Goal: Transaction & Acquisition: Purchase product/service

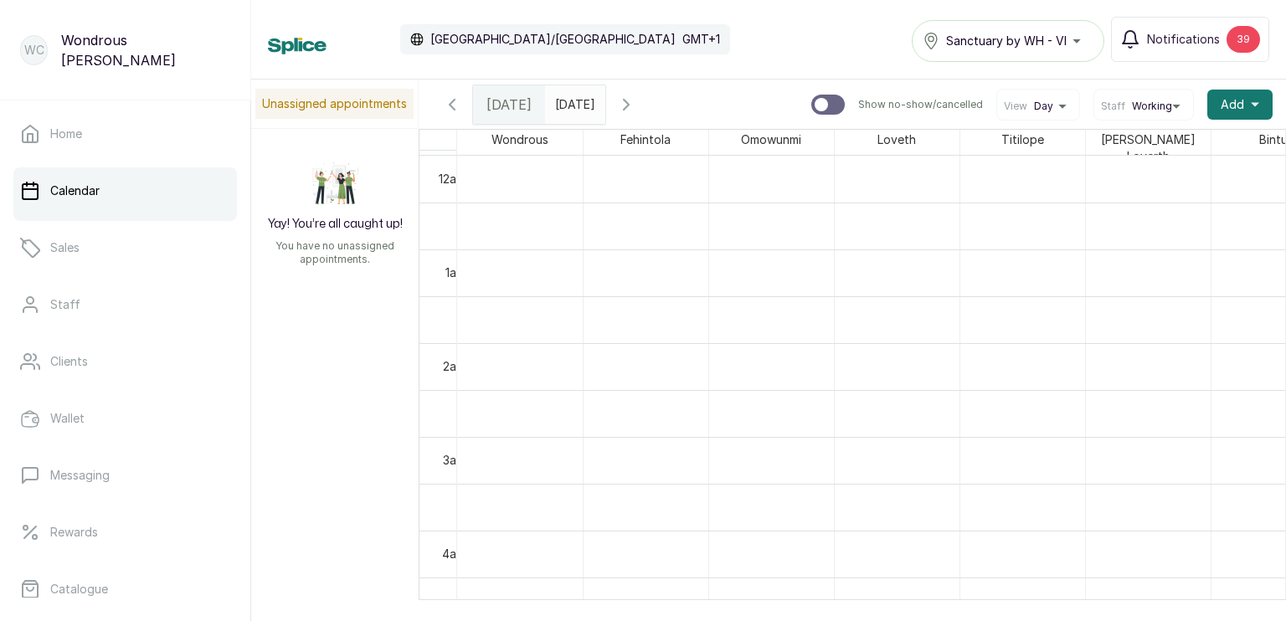
scroll to position [1168, 0]
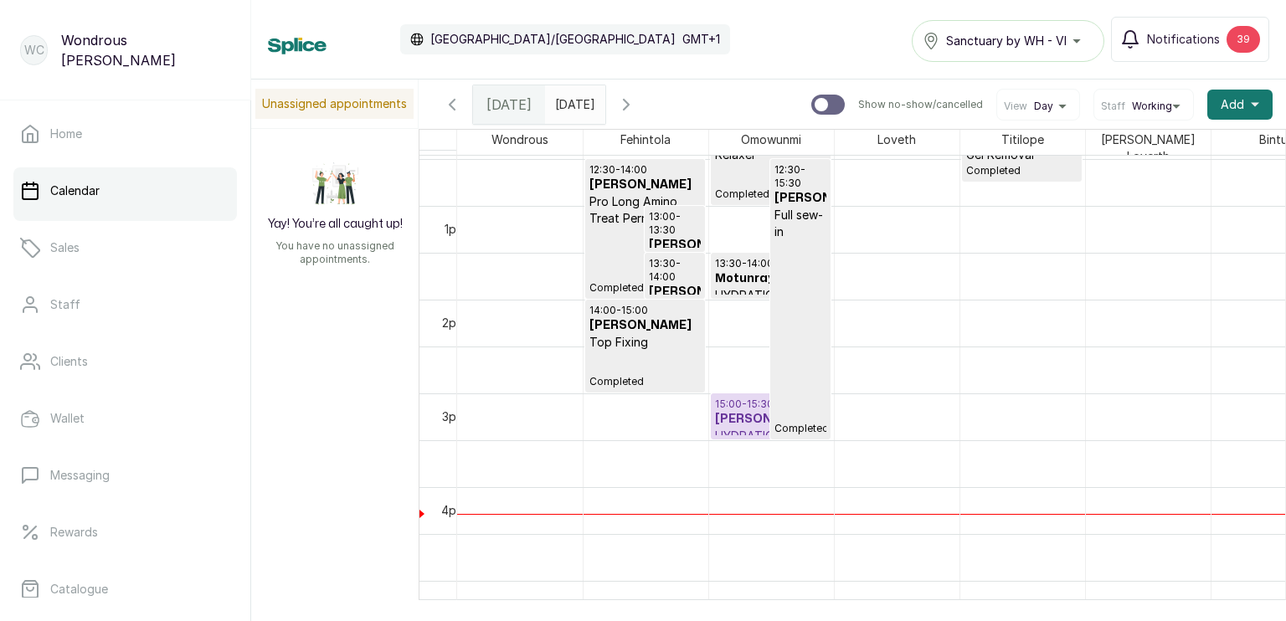
click at [740, 411] on h3 "[PERSON_NAME]" at bounding box center [770, 419] width 111 height 17
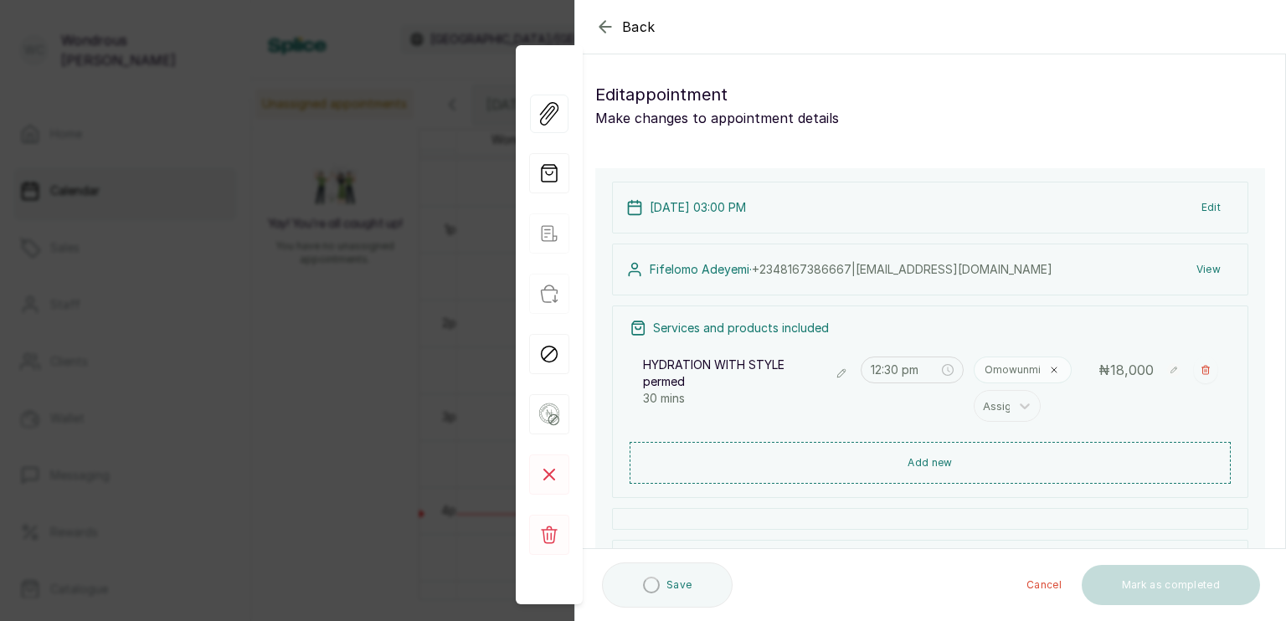
type input "3:00 pm"
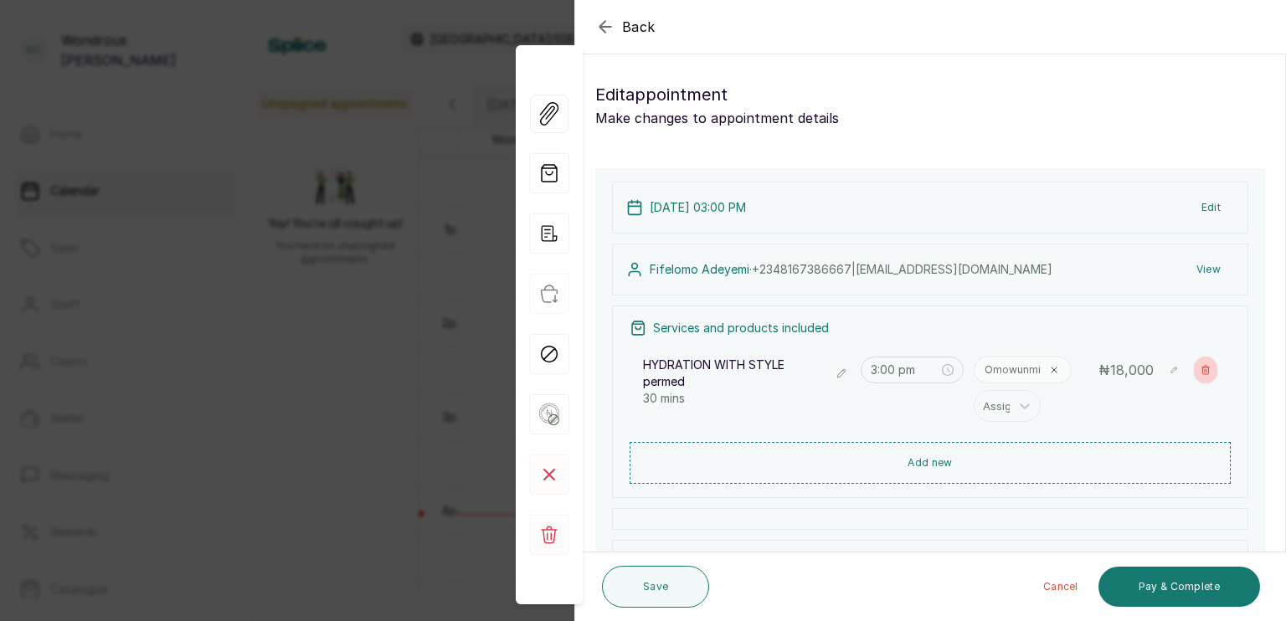
click at [1200, 370] on icon "button" at bounding box center [1205, 370] width 10 height 10
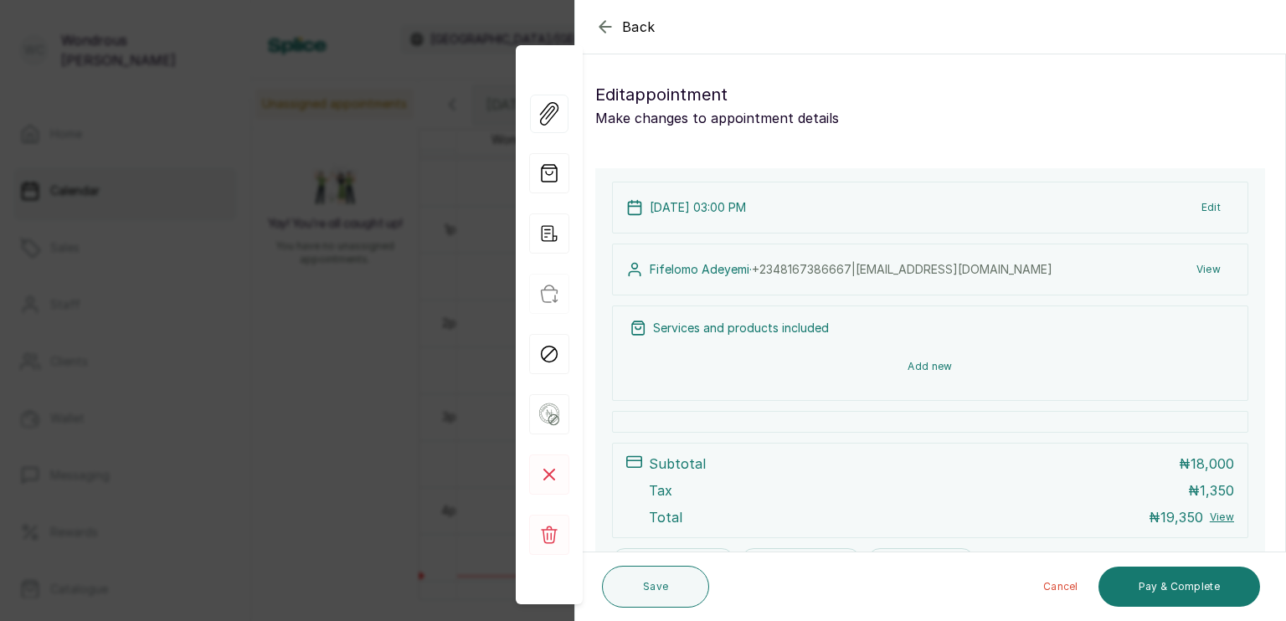
click at [896, 367] on button "Add new" at bounding box center [929, 367] width 601 height 40
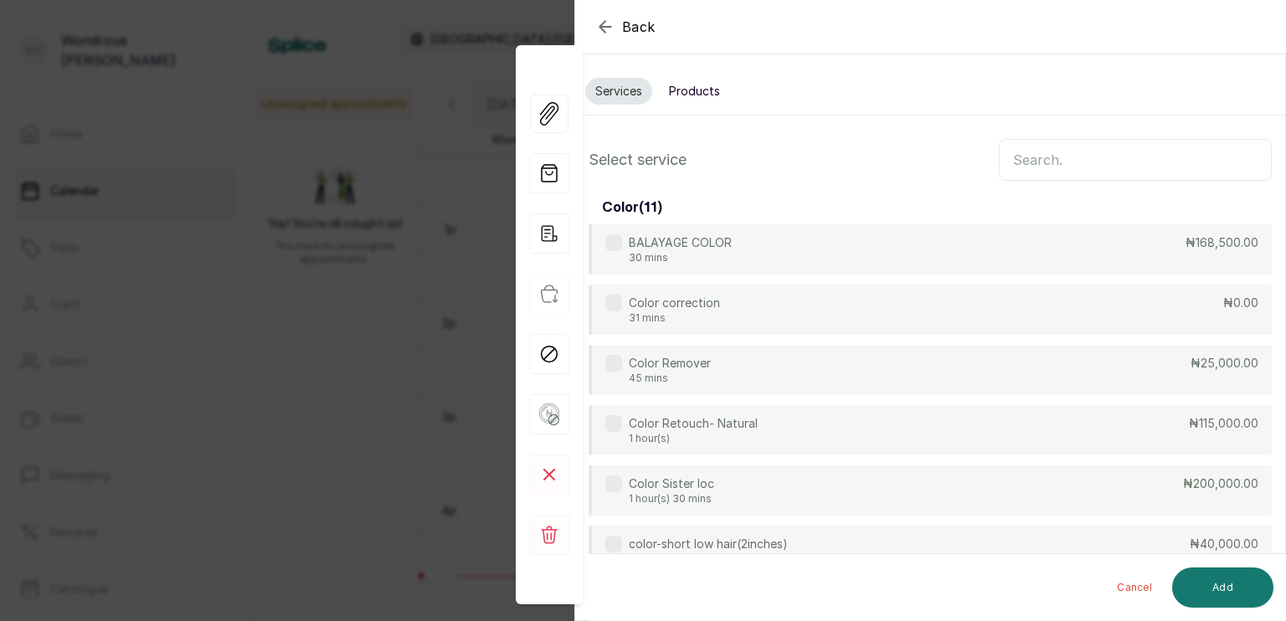
click at [1055, 164] on input "text" at bounding box center [1135, 160] width 273 height 42
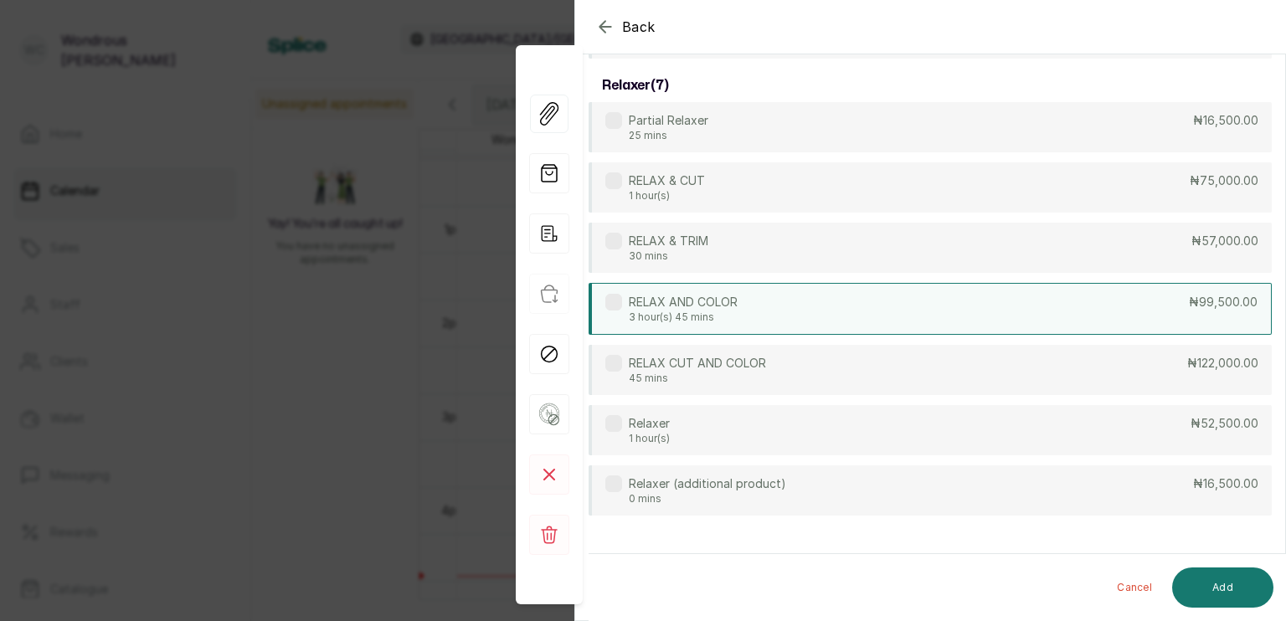
scroll to position [218, 0]
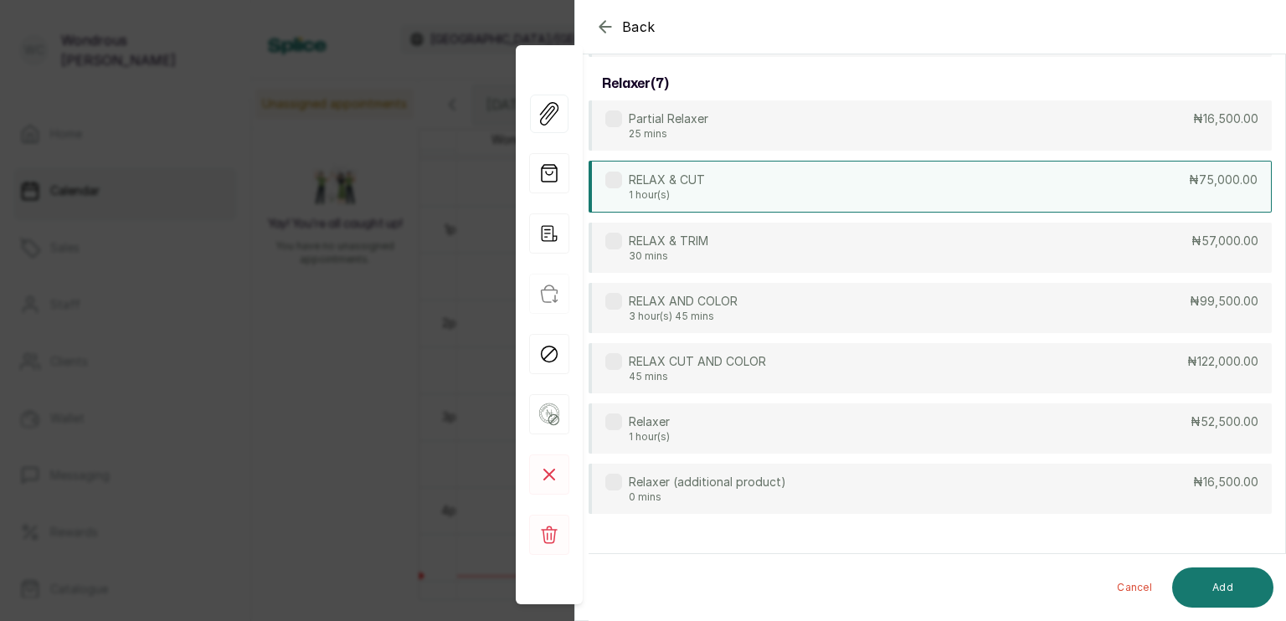
type input "relax"
click at [747, 195] on div "RELAX & CUT 1 hour(s) ₦75,000.00" at bounding box center [929, 187] width 683 height 52
click at [799, 179] on div "RELAX & CUT 1 hour(s) ₦75,000.00" at bounding box center [929, 187] width 683 height 52
click at [1214, 592] on button "Add" at bounding box center [1222, 587] width 101 height 40
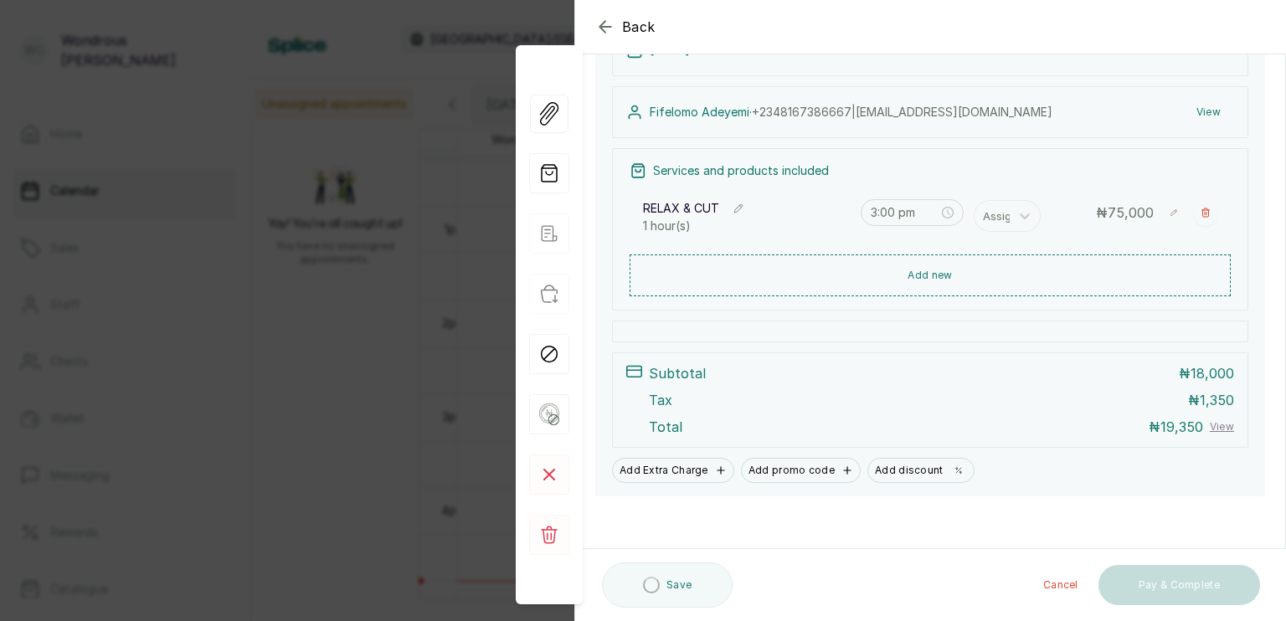
scroll to position [157, 0]
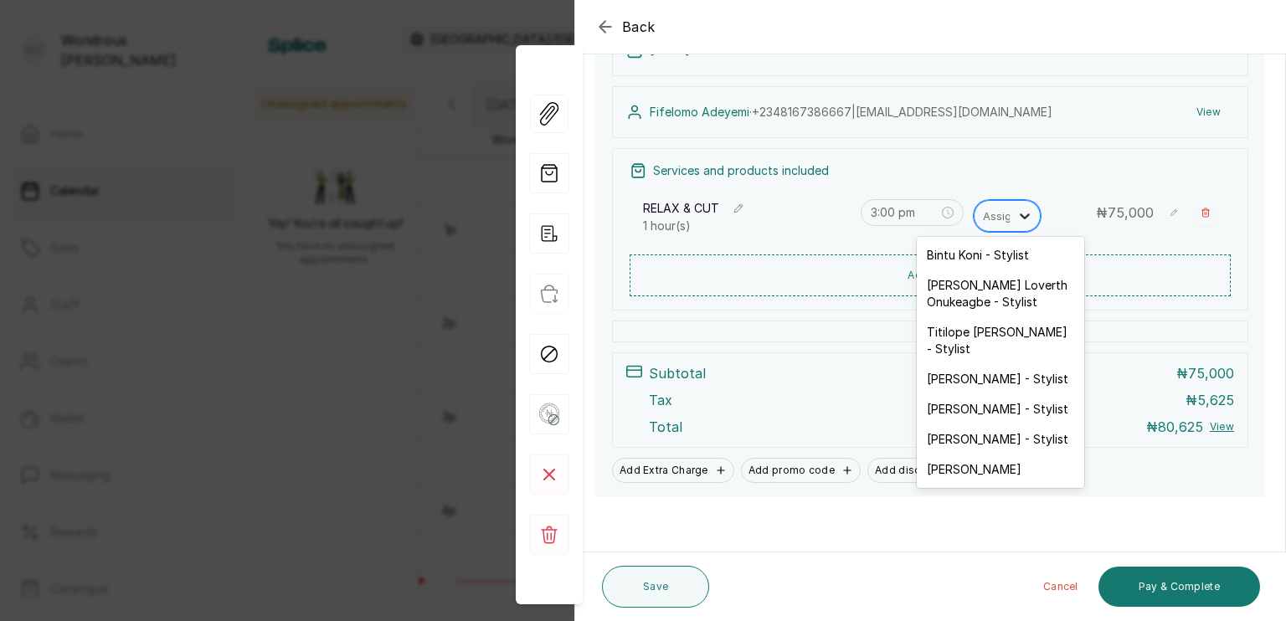
click at [1009, 209] on div at bounding box center [1024, 216] width 30 height 30
click at [985, 401] on div "[PERSON_NAME] - Stylist" at bounding box center [999, 409] width 167 height 30
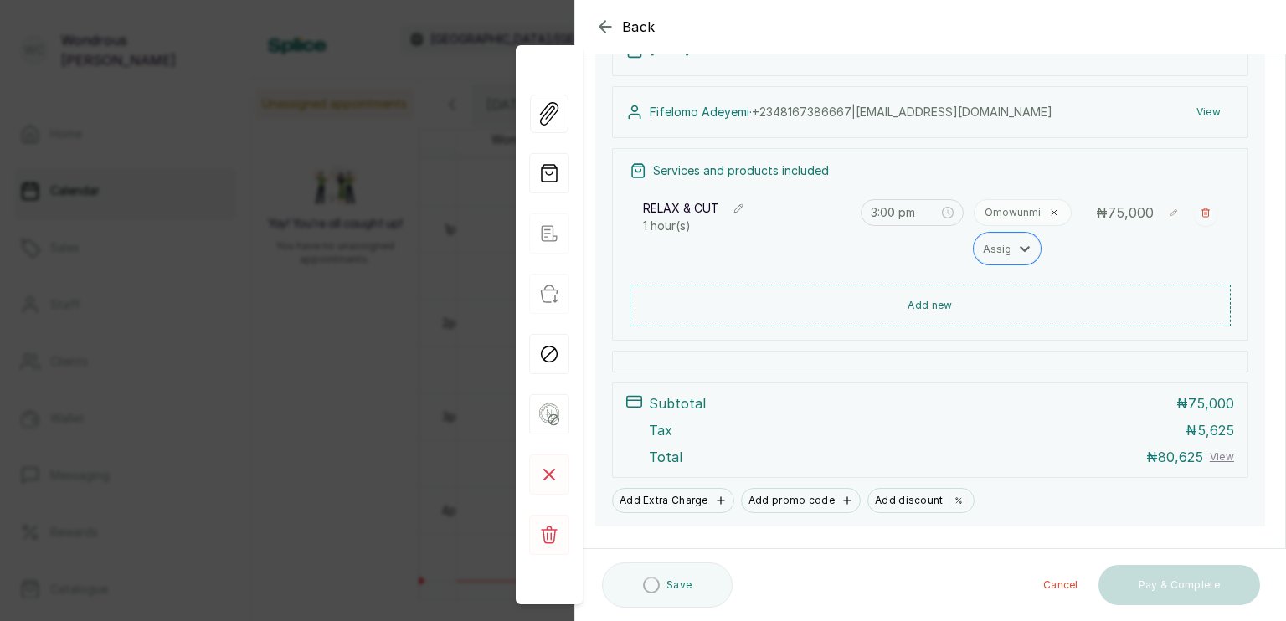
scroll to position [187, 0]
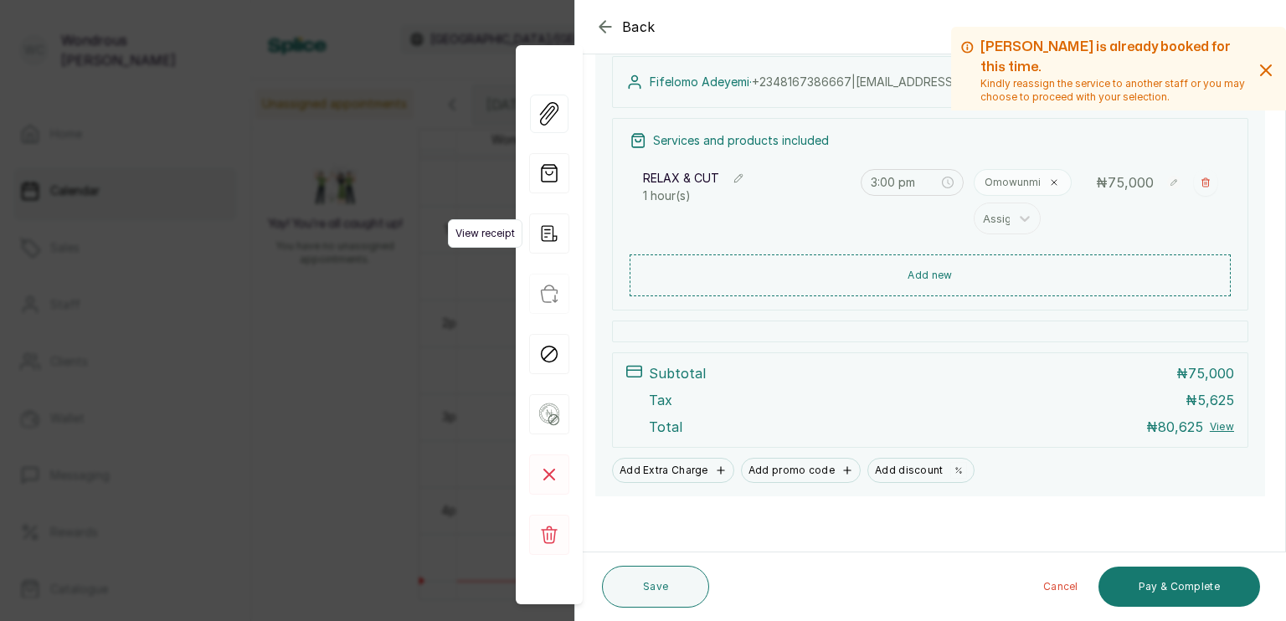
click at [542, 230] on icon "button" at bounding box center [549, 233] width 40 height 40
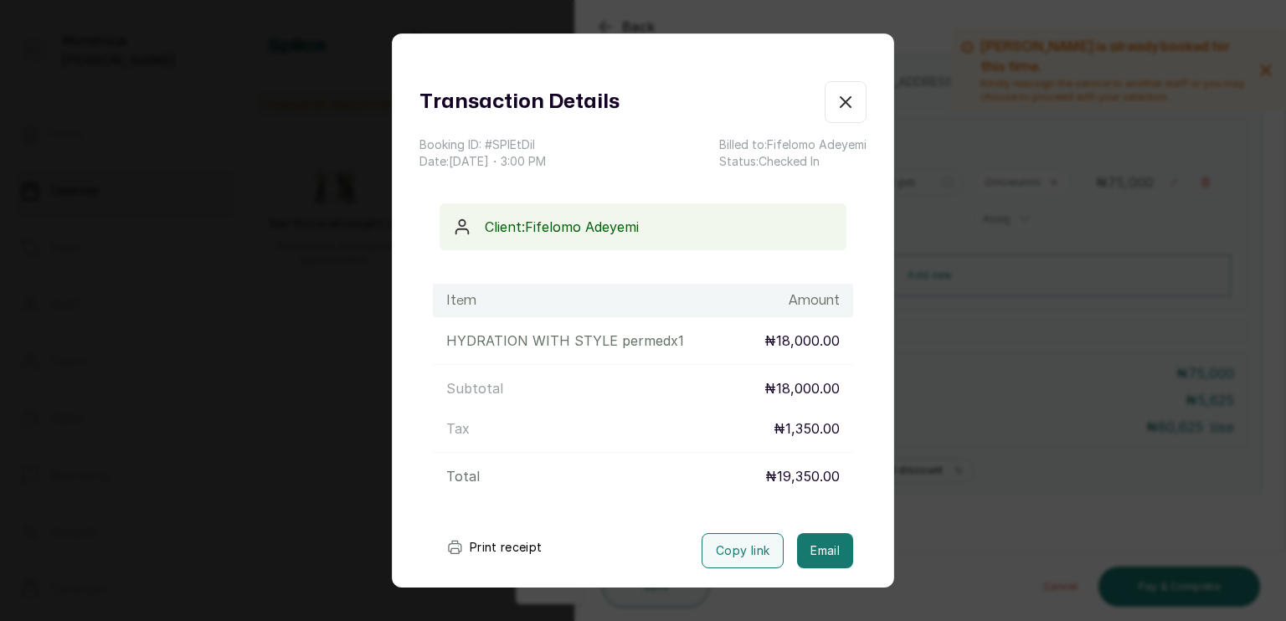
scroll to position [82, 0]
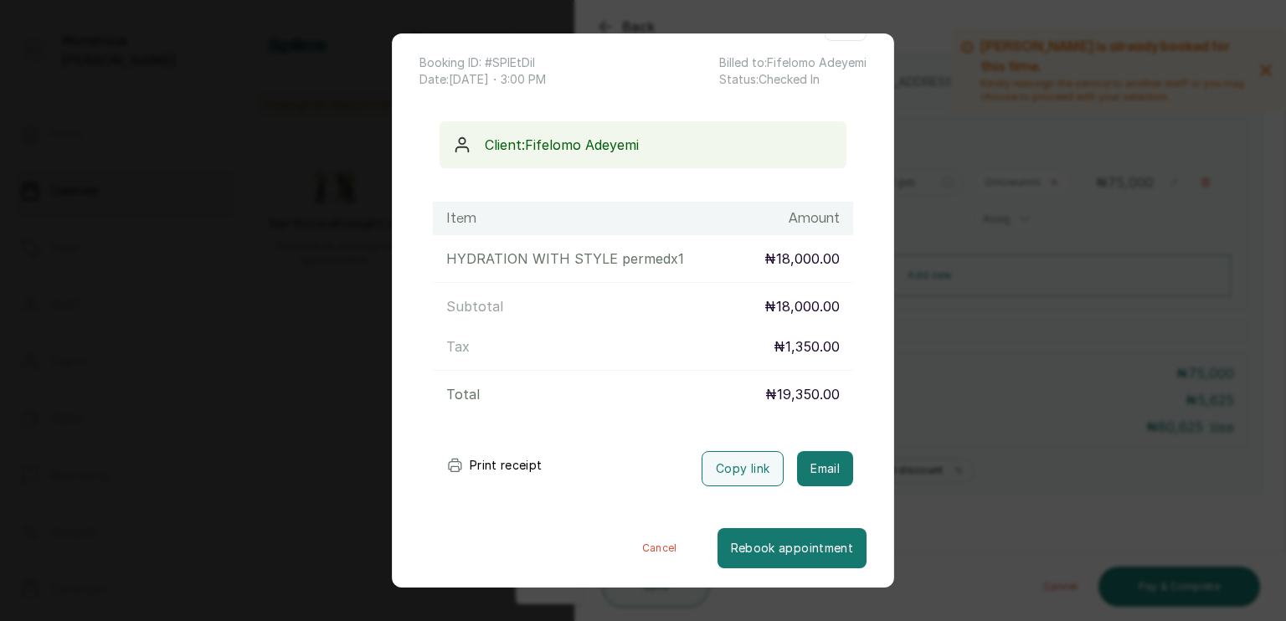
click at [486, 470] on button "Print receipt" at bounding box center [494, 465] width 123 height 33
click at [471, 457] on button "Print receipt" at bounding box center [494, 465] width 123 height 33
click at [1121, 276] on div "Transaction Details Booking ID: # SPlEtDil Date: [DATE] ・ 3:00 PM Billed to: [P…" at bounding box center [643, 310] width 1286 height 621
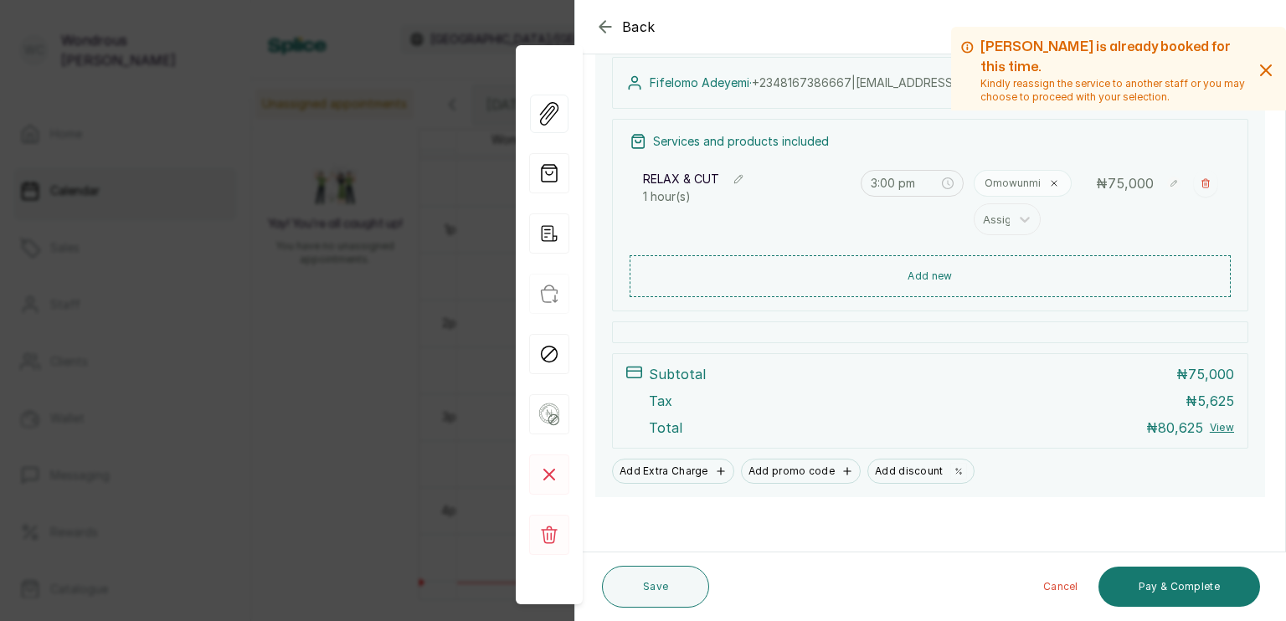
scroll to position [187, 0]
click at [1175, 583] on button "Pay & Complete" at bounding box center [1179, 587] width 162 height 40
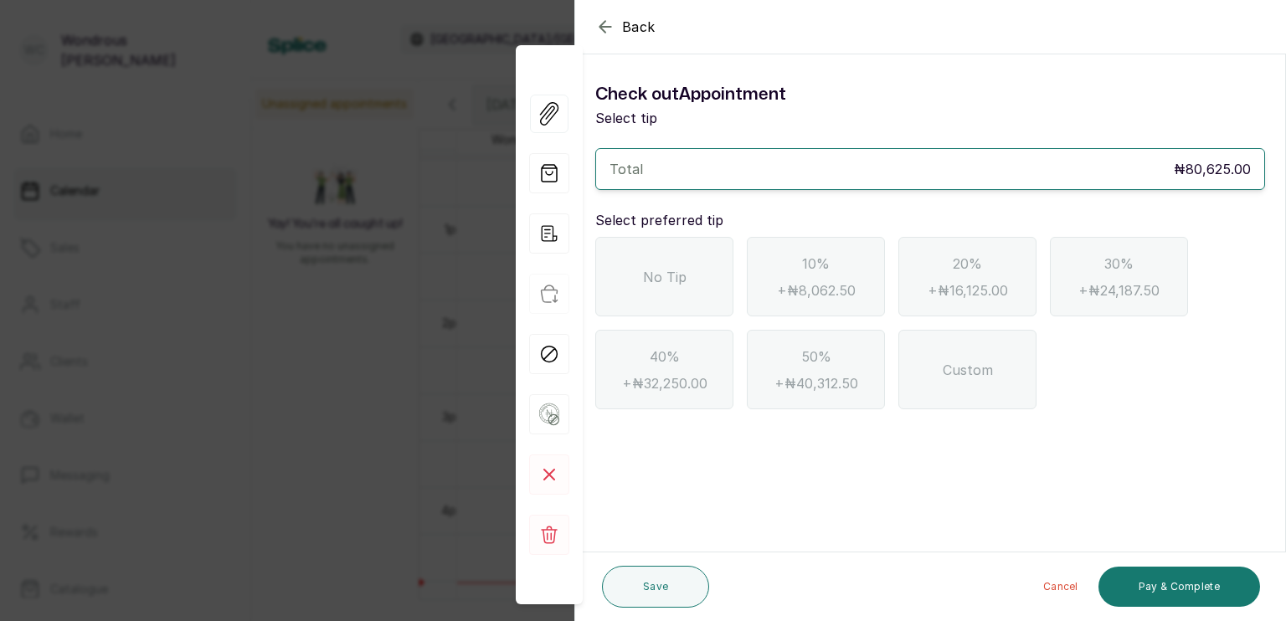
click at [604, 23] on icon "button" at bounding box center [605, 27] width 20 height 20
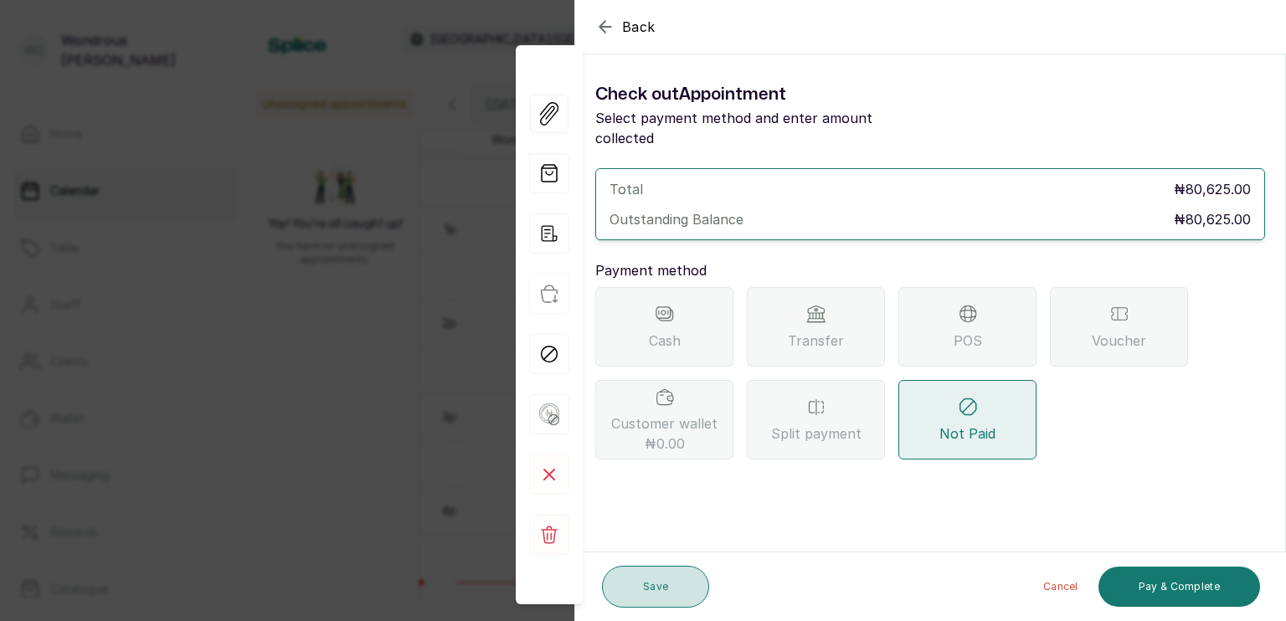
click at [675, 588] on button "Save" at bounding box center [655, 587] width 107 height 42
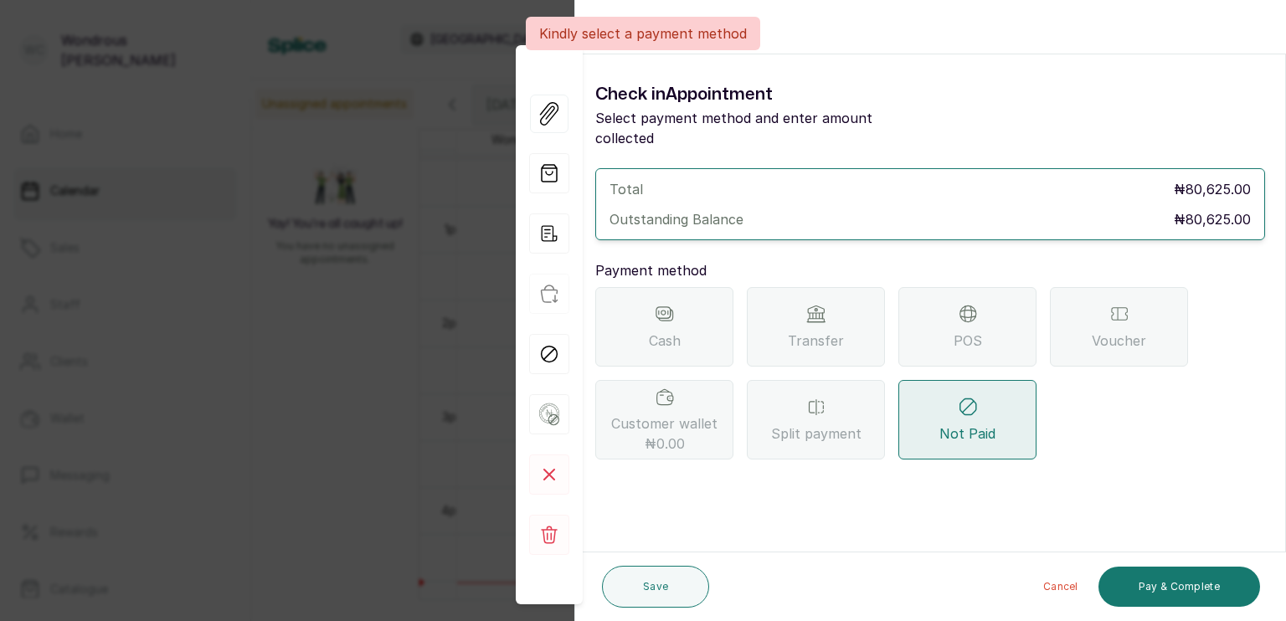
click at [603, 28] on p "Kindly select a payment method" at bounding box center [643, 33] width 208 height 20
click at [602, 24] on icon "button" at bounding box center [604, 26] width 11 height 11
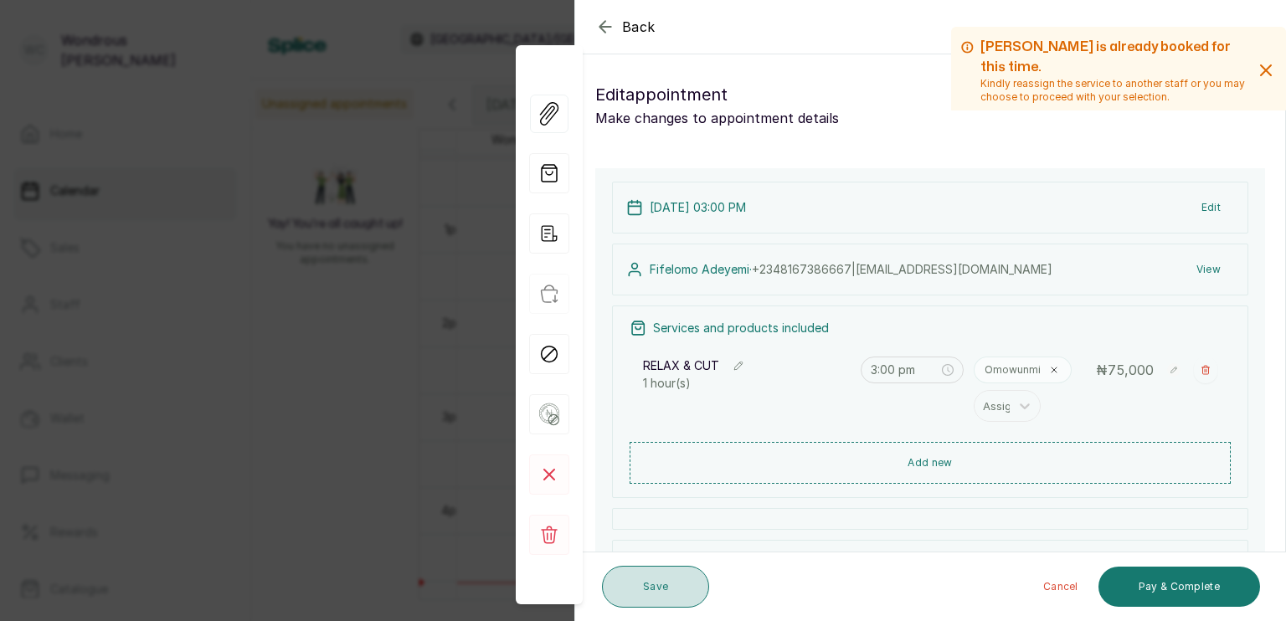
click at [665, 572] on button "Save" at bounding box center [655, 587] width 107 height 42
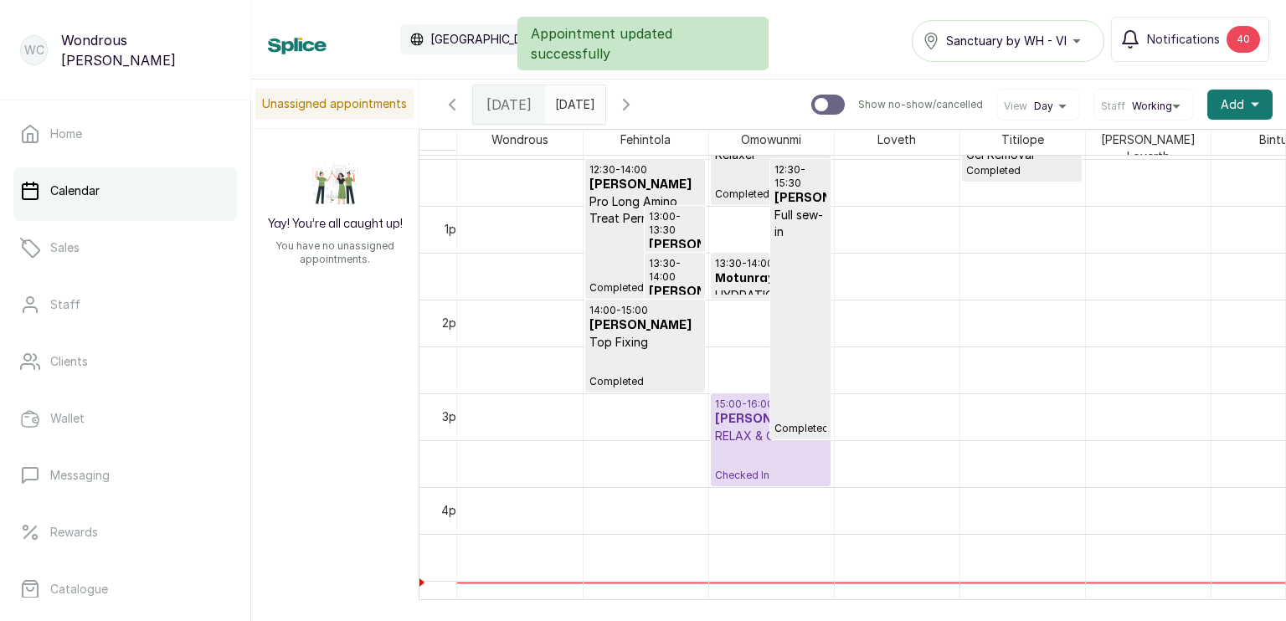
click at [757, 433] on p "RELAX & CUT" at bounding box center [770, 436] width 111 height 17
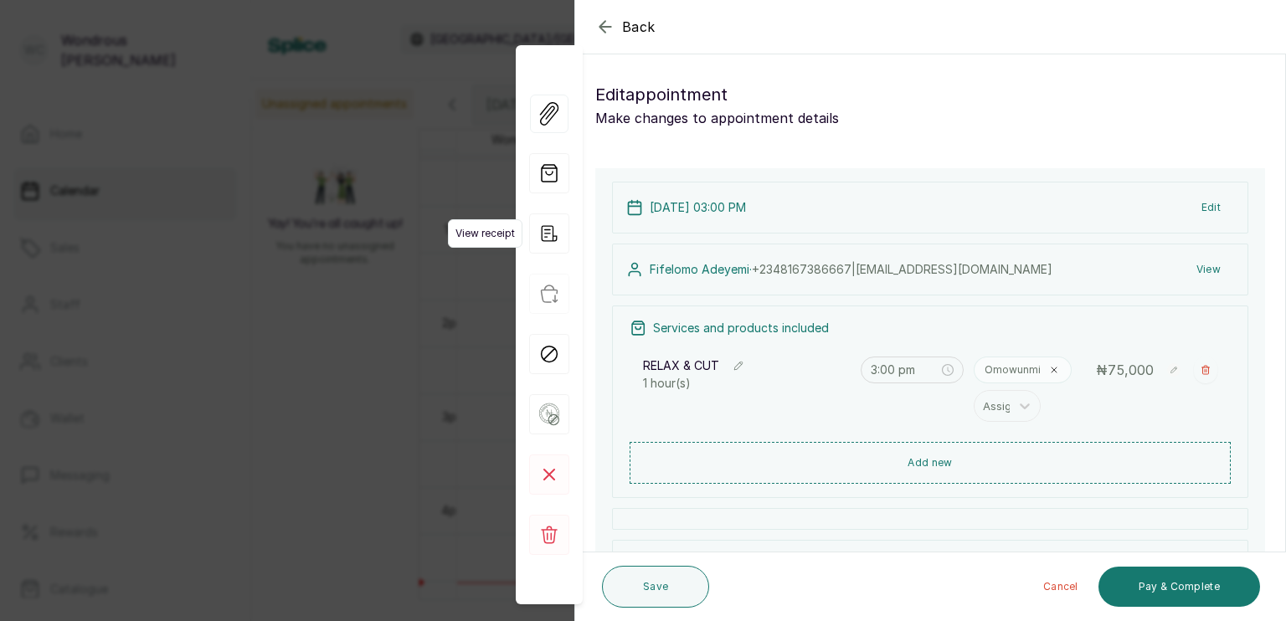
click at [549, 235] on icon "button" at bounding box center [549, 233] width 40 height 40
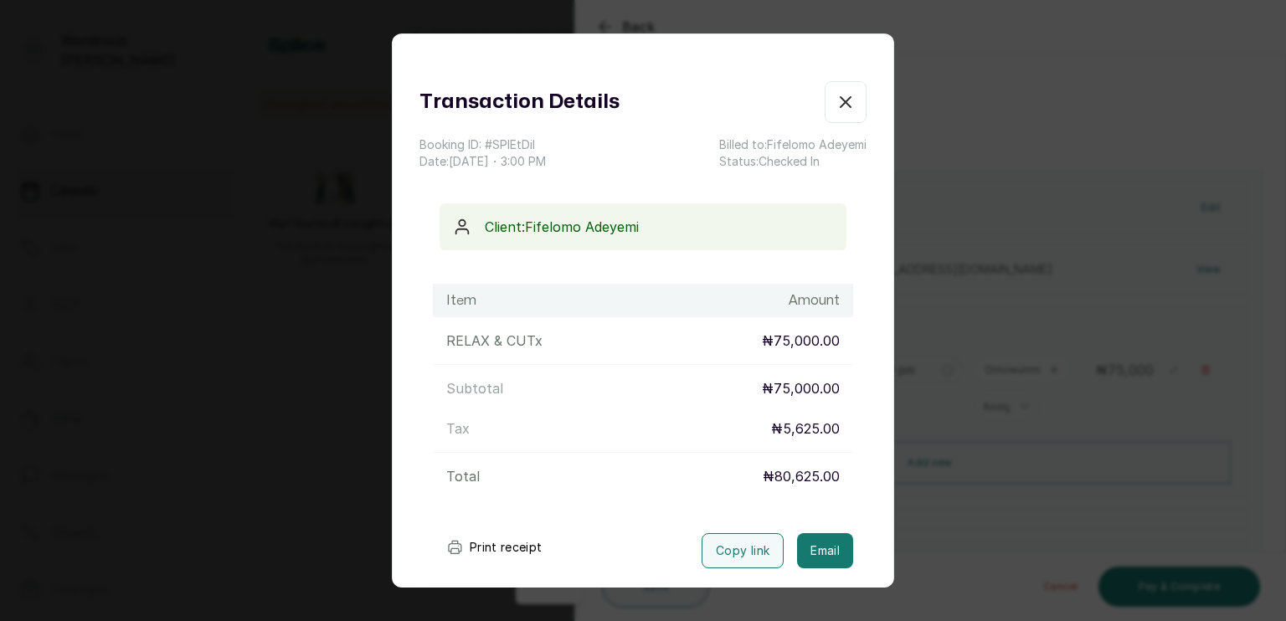
click at [484, 544] on button "Print receipt" at bounding box center [494, 547] width 123 height 33
click at [1029, 280] on div "Transaction Details Booking ID: # SPlEtDil Date: [DATE] ・ 3:00 PM Billed to: [P…" at bounding box center [643, 310] width 1286 height 621
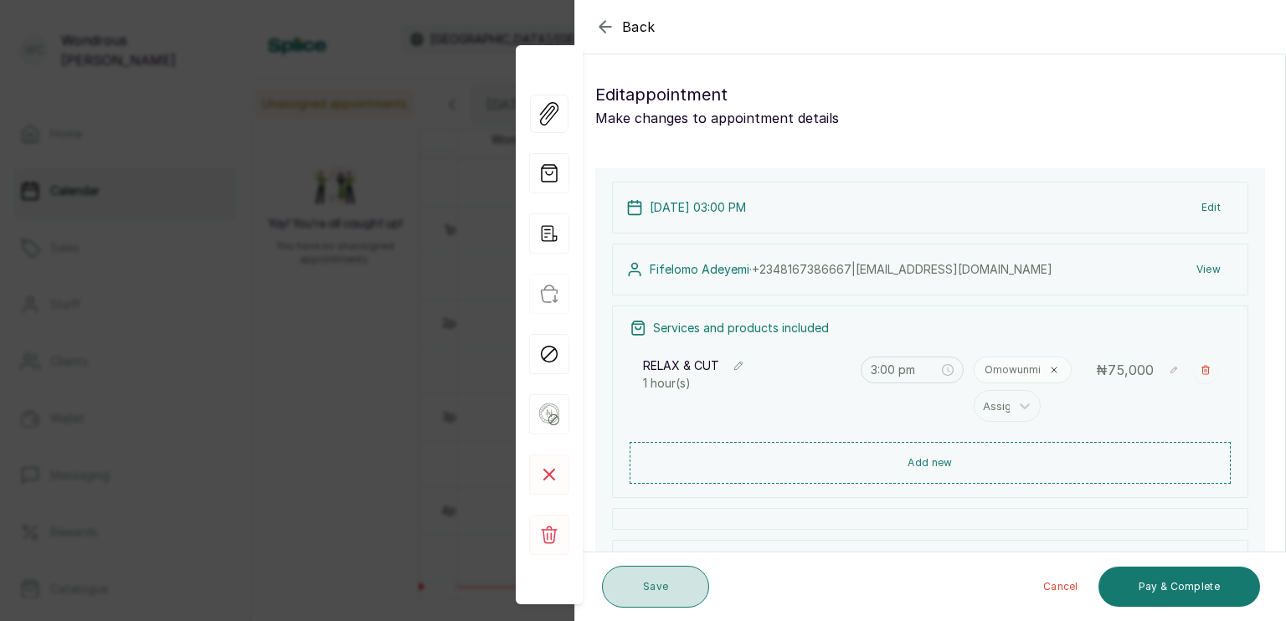
click at [653, 584] on button "Save" at bounding box center [655, 587] width 107 height 42
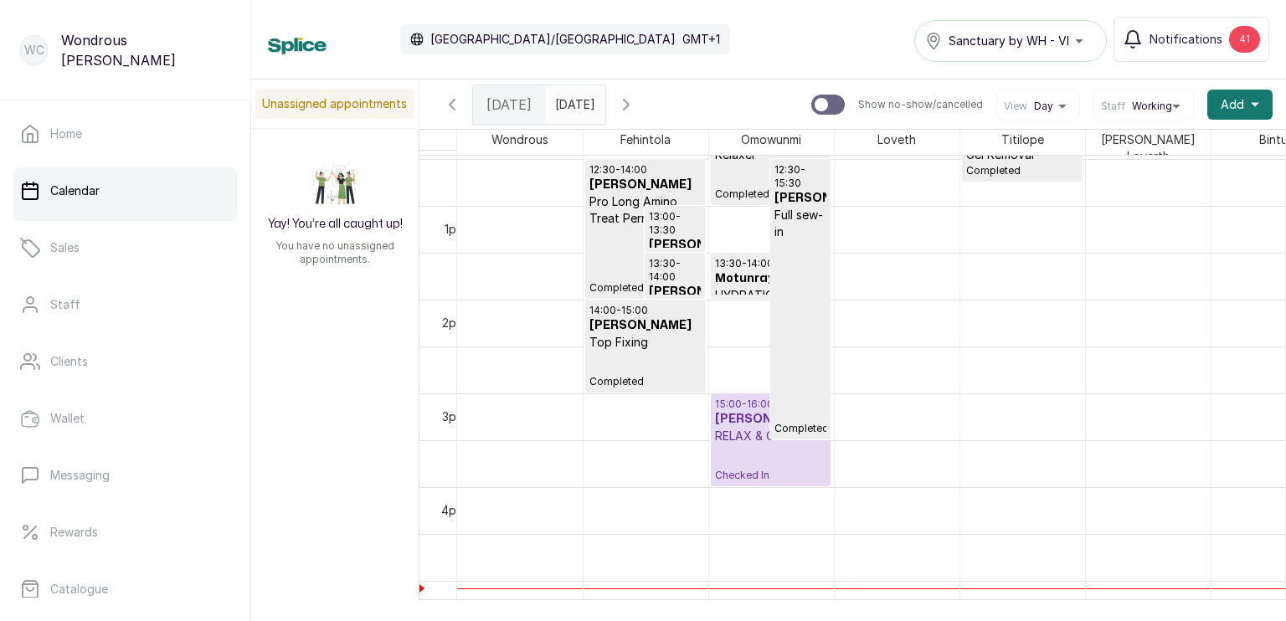
click at [747, 443] on div "15:00 - 16:00 [PERSON_NAME] RELAX & CUT Checked In" at bounding box center [770, 440] width 111 height 85
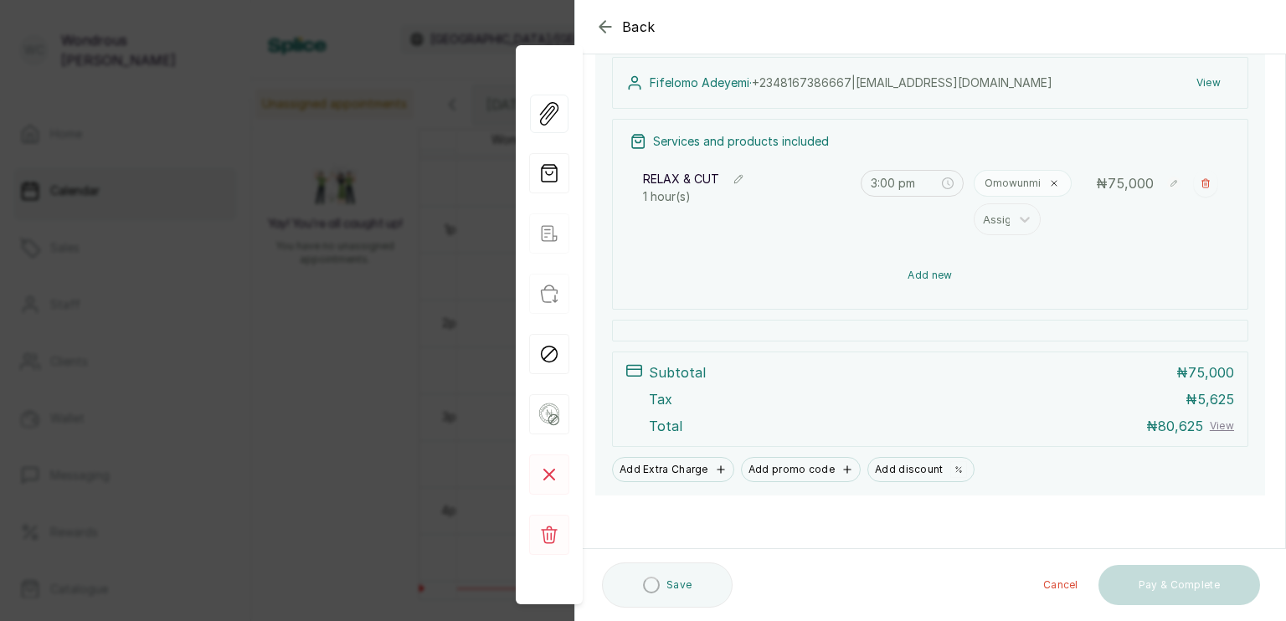
scroll to position [187, 0]
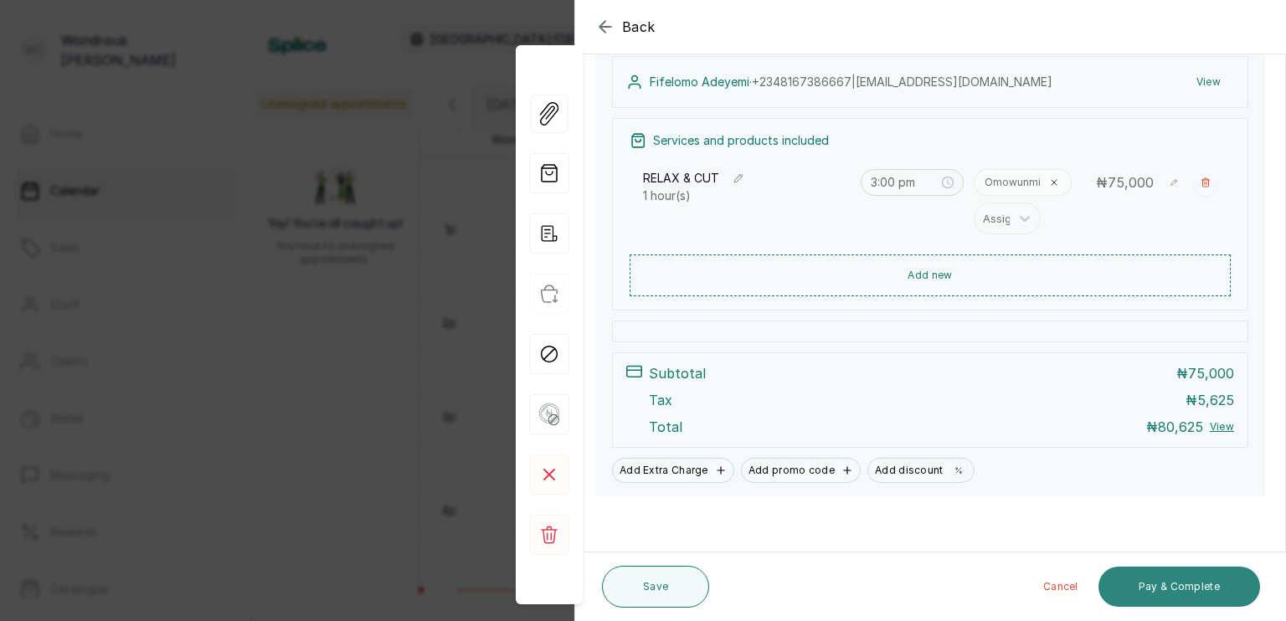
click at [1166, 584] on button "Pay & Complete" at bounding box center [1179, 587] width 162 height 40
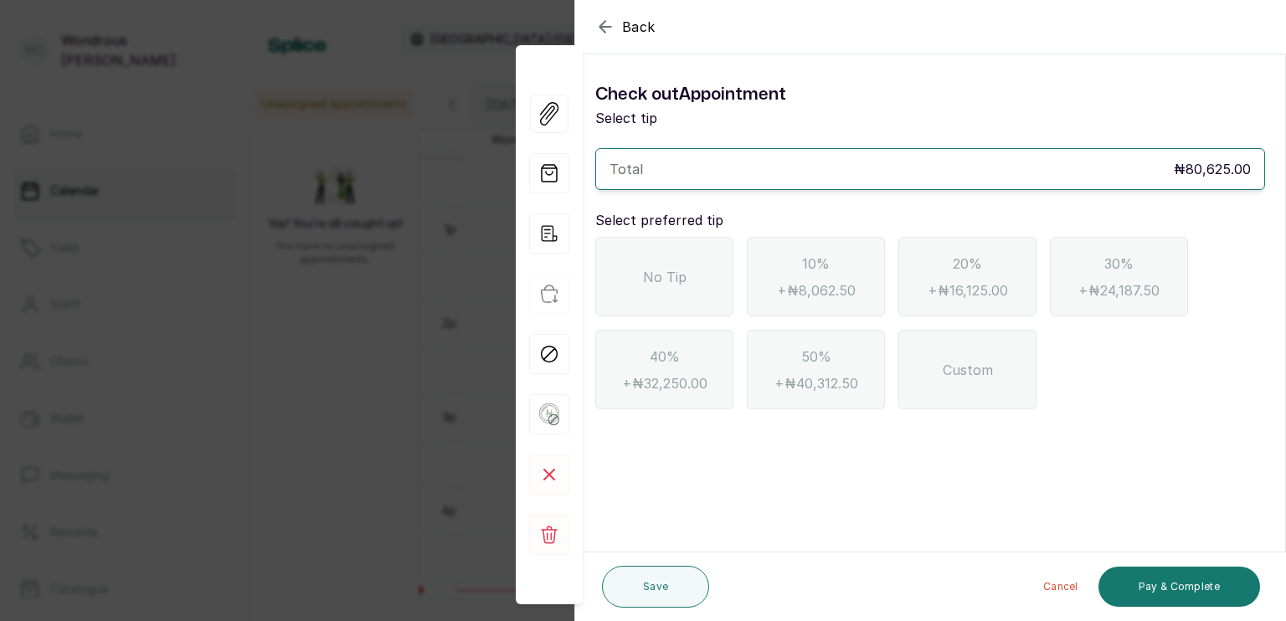
click at [696, 259] on div "No Tip" at bounding box center [664, 277] width 138 height 80
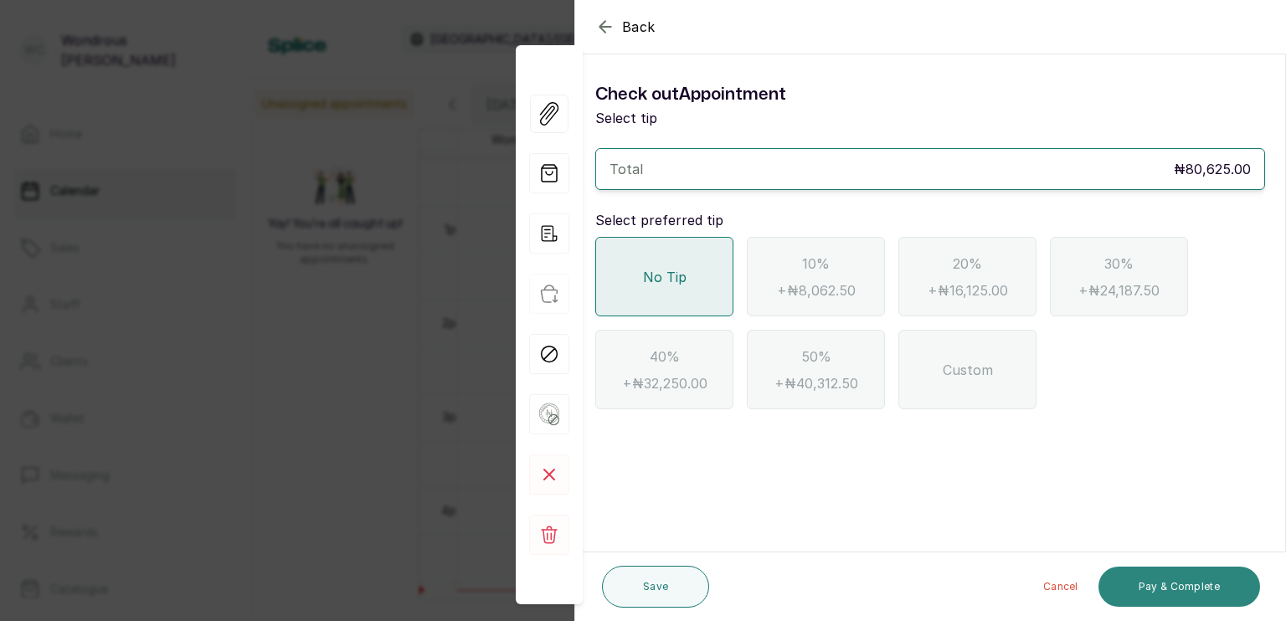
click at [1165, 598] on button "Pay & Complete" at bounding box center [1179, 587] width 162 height 40
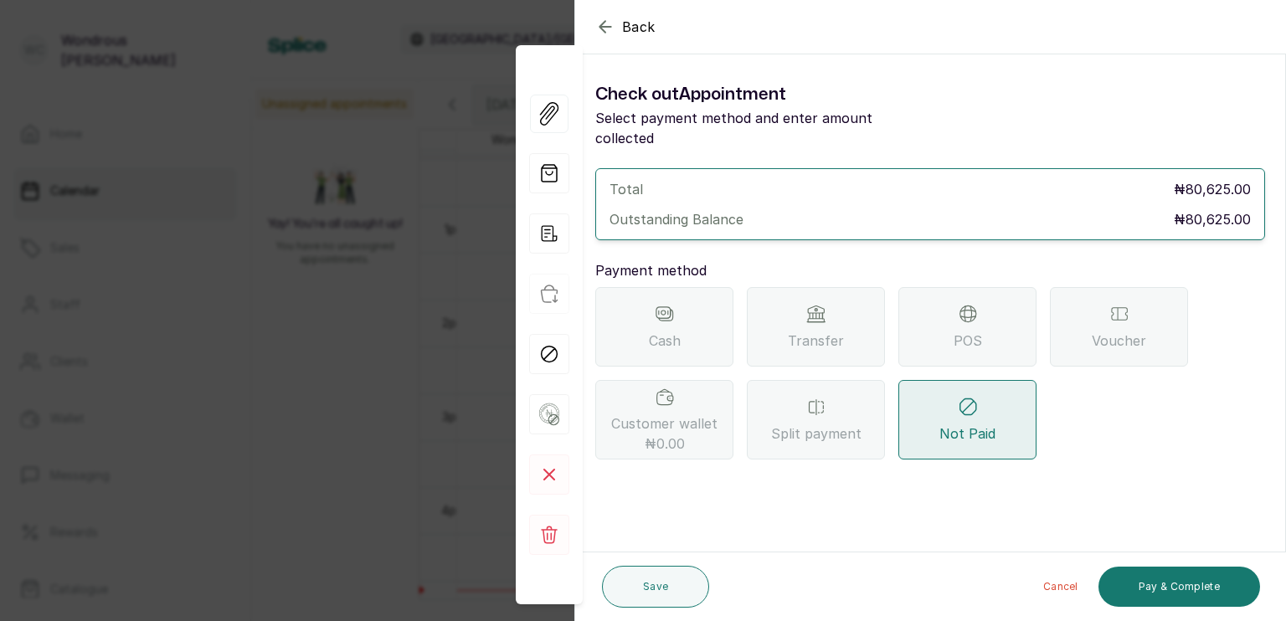
click at [868, 330] on div "Transfer" at bounding box center [816, 327] width 138 height 80
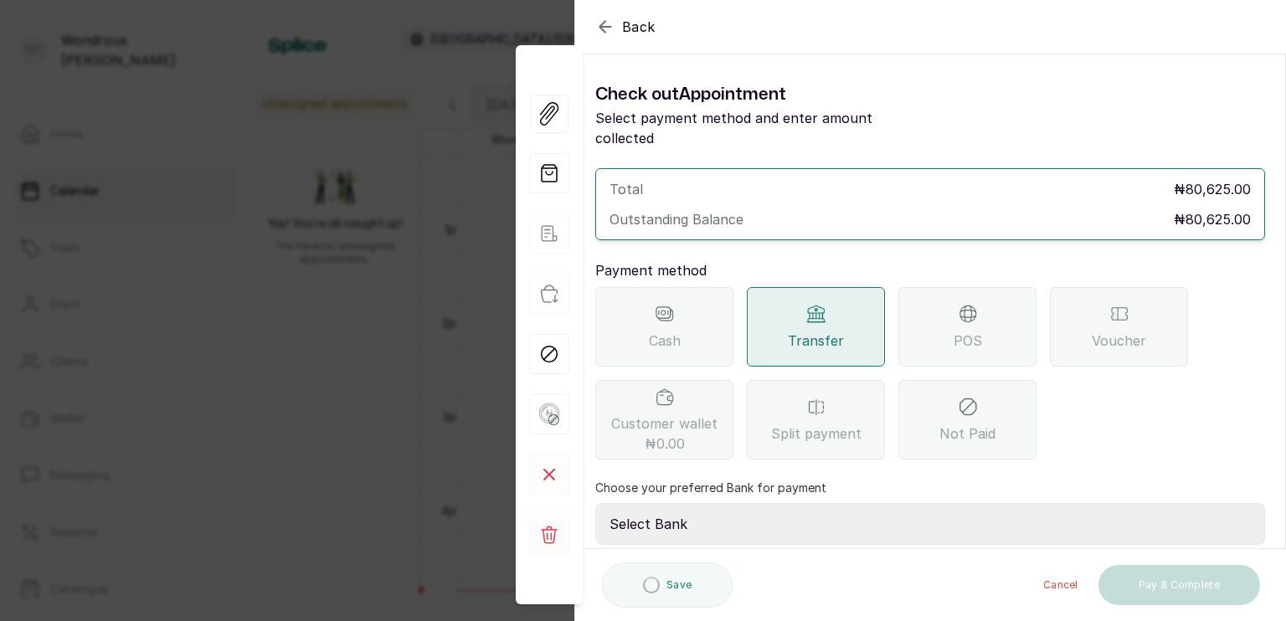
scroll to position [132, 0]
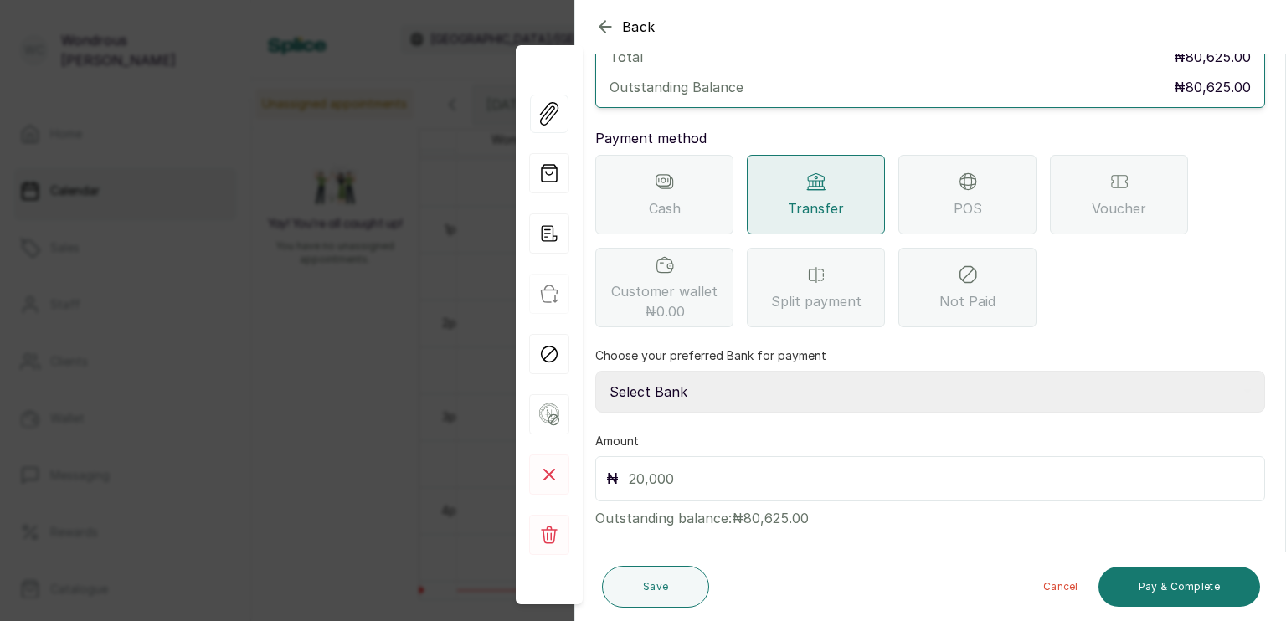
click at [764, 371] on select "Select Bank SBYWH ENTERPRISE Union Bank of Nigeria SBYWH ENTERPRISE Guaranty Tr…" at bounding box center [930, 392] width 670 height 42
select select "4d00f10c-fa79-43ea-807e-2e57bb9eff76"
click at [595, 371] on select "Select Bank SBYWH ENTERPRISE Union Bank of Nigeria SBYWH ENTERPRISE Guaranty Tr…" at bounding box center [930, 392] width 670 height 42
click at [701, 467] on input "text" at bounding box center [941, 478] width 625 height 23
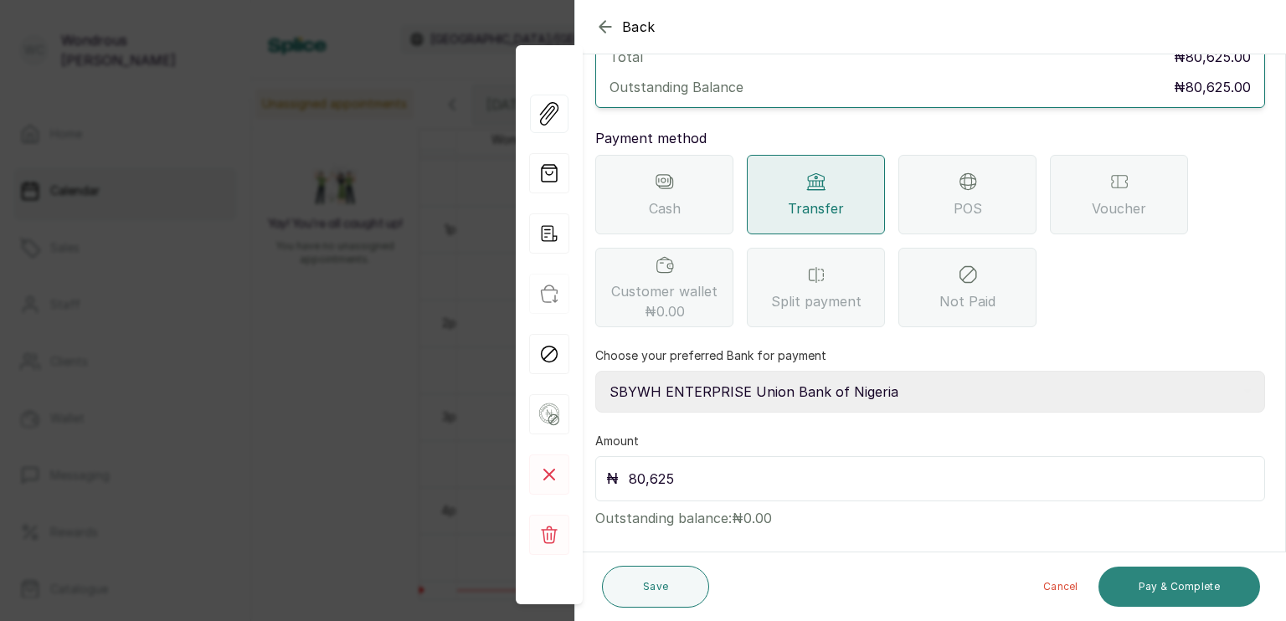
type input "80,625"
click at [1155, 583] on button "Pay & Complete" at bounding box center [1179, 587] width 162 height 40
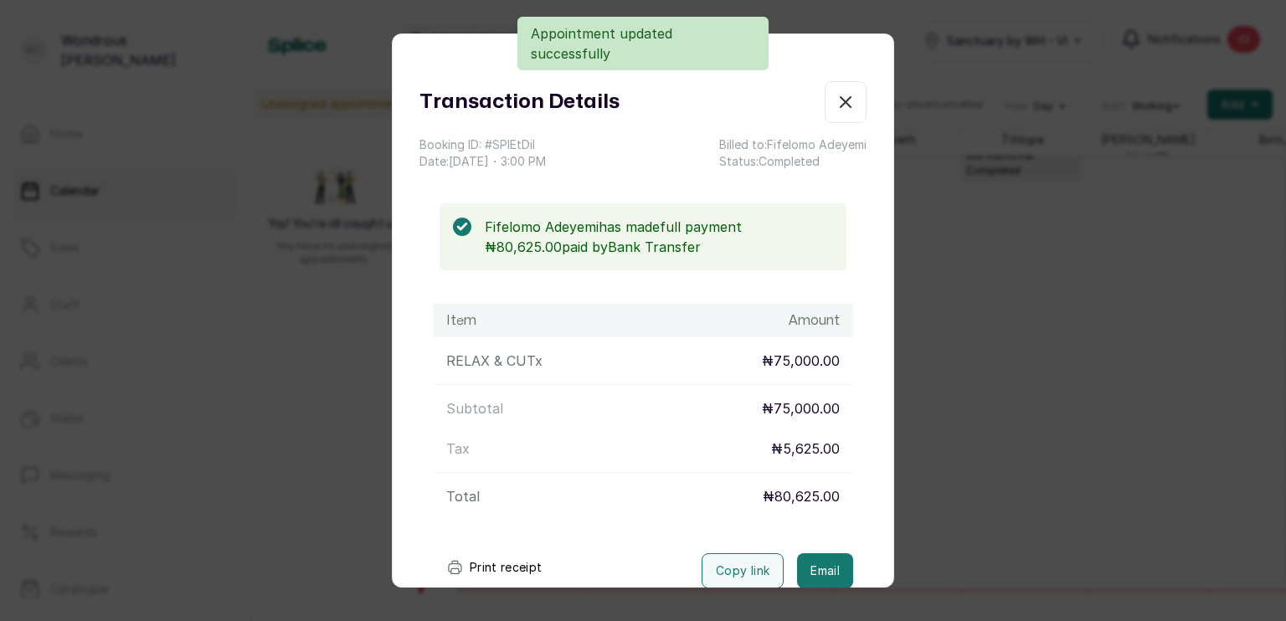
click at [485, 563] on button "Print receipt" at bounding box center [494, 567] width 123 height 33
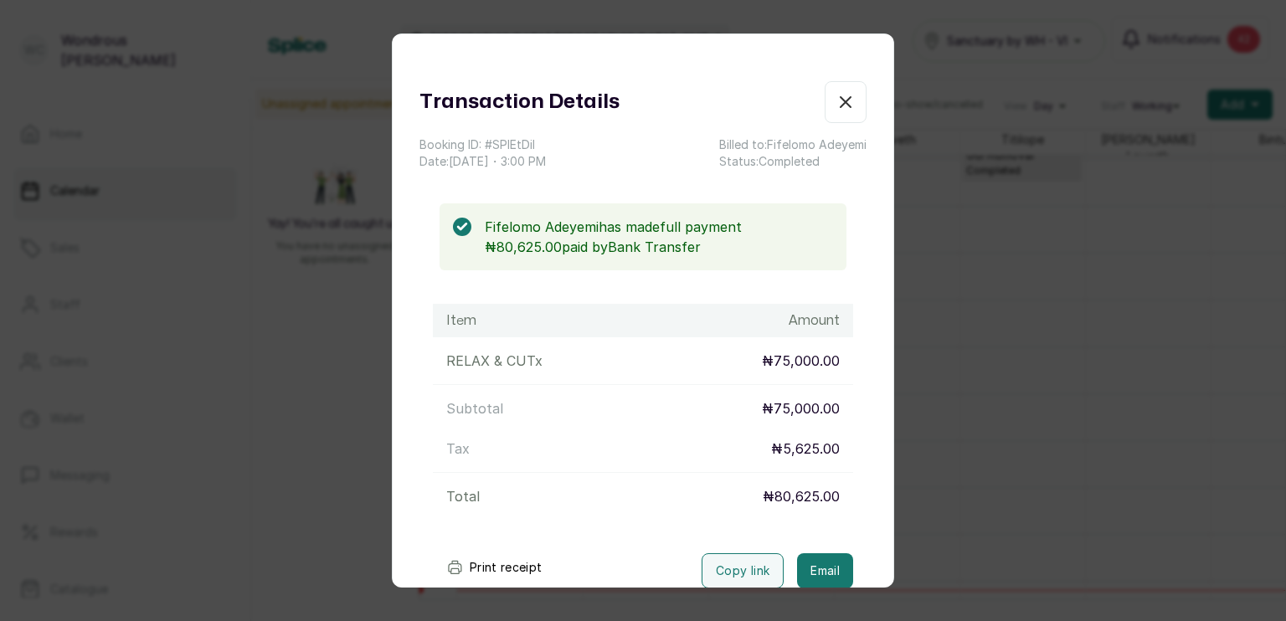
click at [228, 424] on div "Transaction Details Booking ID: # SPlEtDil Date: [DATE] ・ 3:00 PM Billed to: [P…" at bounding box center [643, 310] width 1286 height 621
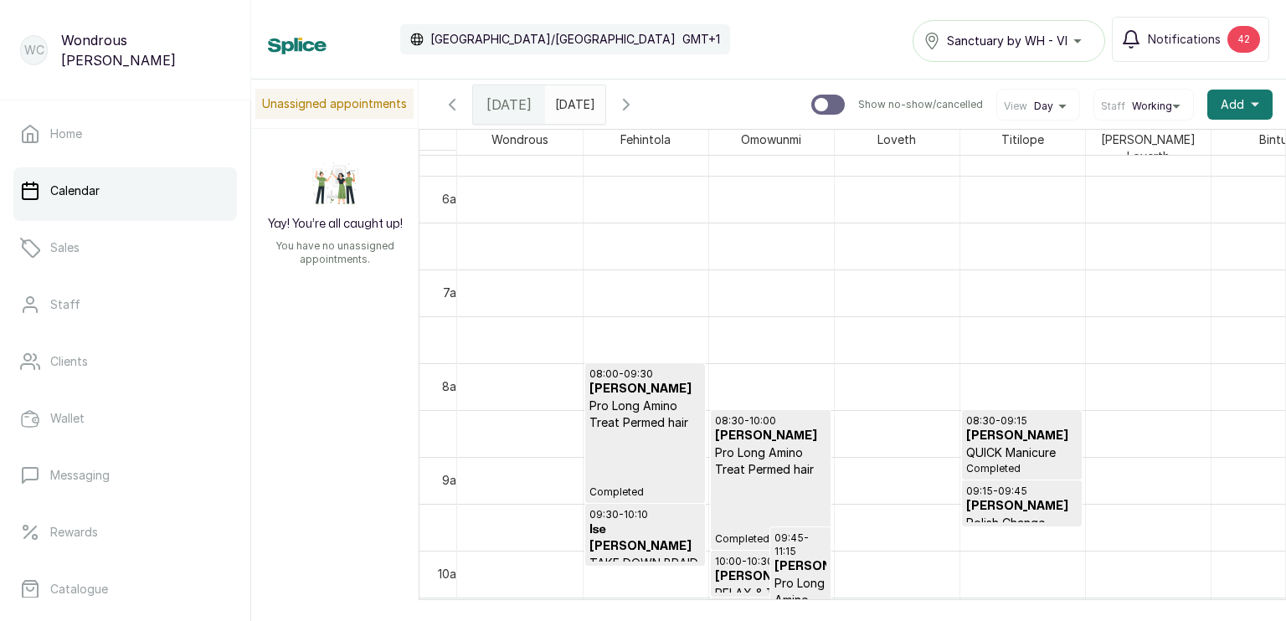
scroll to position [516, 0]
